Goal: Find specific page/section

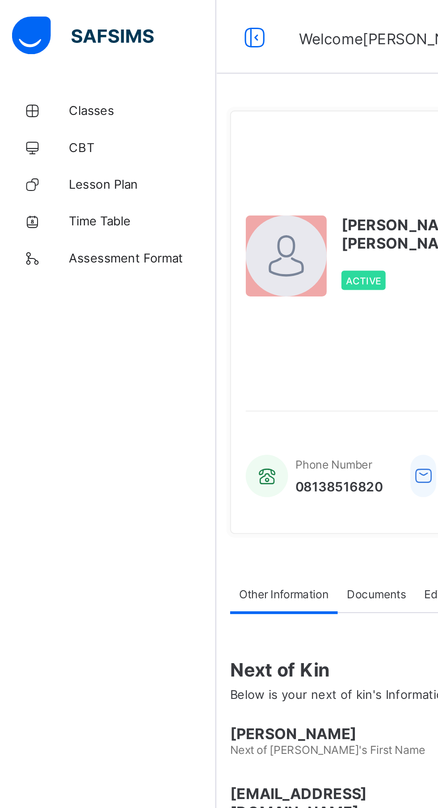
click at [77, 88] on span "Lesson Plan" at bounding box center [72, 89] width 72 height 7
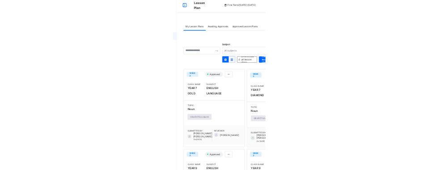
scroll to position [4, 0]
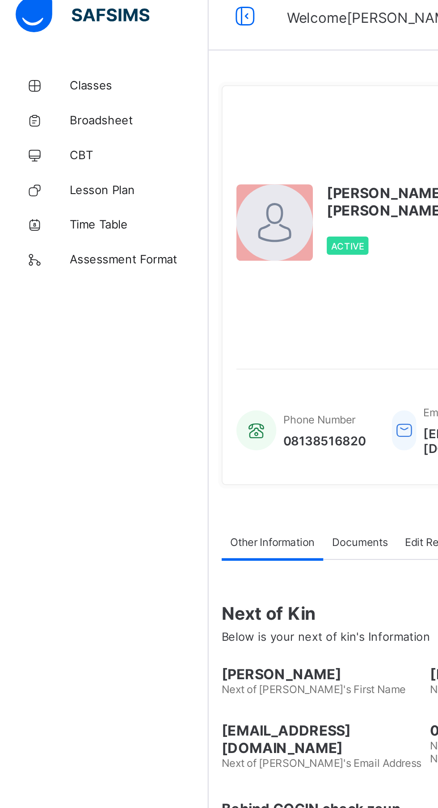
click at [67, 122] on span "Time Table" at bounding box center [72, 125] width 72 height 7
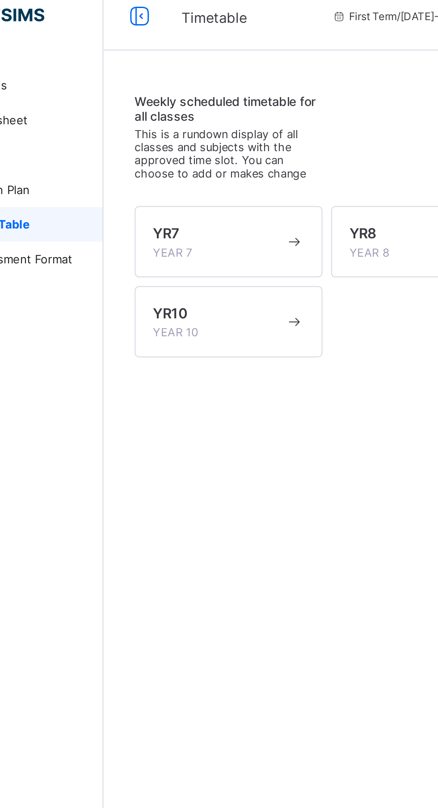
click at [194, 143] on div "YR7 YEAR 7" at bounding box center [167, 134] width 68 height 18
click at [182, 184] on div "YR10 YEAR 10" at bounding box center [167, 175] width 68 height 18
